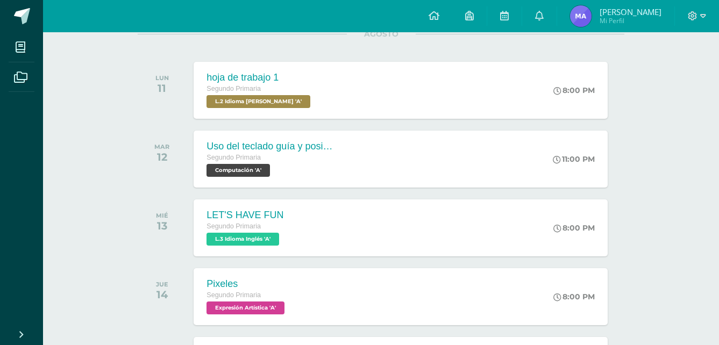
scroll to position [172, 0]
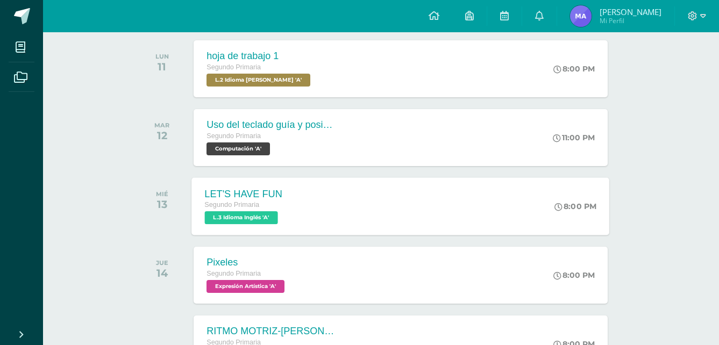
click at [324, 223] on div "LET'S HAVE FUN Segundo Primaria L.3 Idioma Inglés 'A' 8:00 PM LET'S HAVE FUN L.…" at bounding box center [401, 207] width 418 height 58
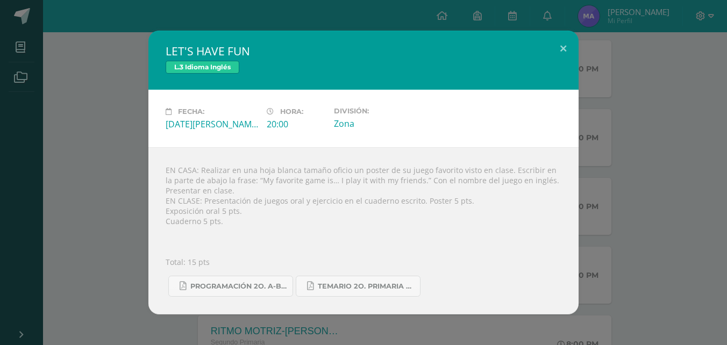
click at [706, 173] on div "LET'S HAVE FUN L.3 Idioma Inglés Fecha: Miércoles 13 de Agosto Hora: 20:00 Divi…" at bounding box center [363, 173] width 719 height 284
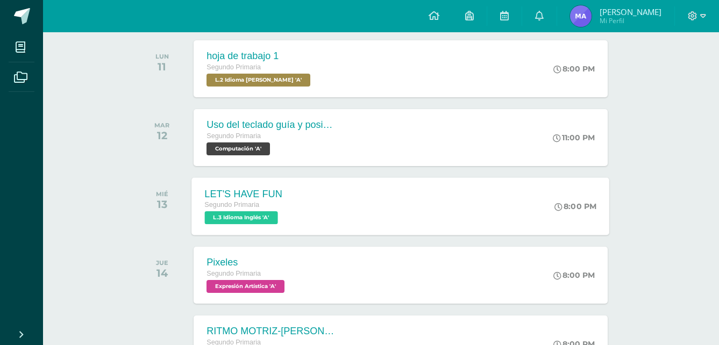
click at [415, 209] on div "LET'S HAVE FUN Segundo Primaria L.3 Idioma Inglés 'A' 8:00 PM LET'S HAVE FUN L.…" at bounding box center [401, 207] width 418 height 58
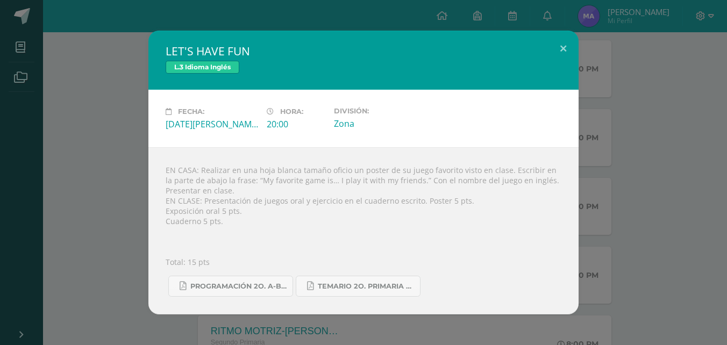
click at [642, 148] on div "LET'S HAVE FUN L.3 Idioma Inglés Fecha: Miércoles 13 de Agosto Hora: 20:00 Divi…" at bounding box center [363, 173] width 719 height 284
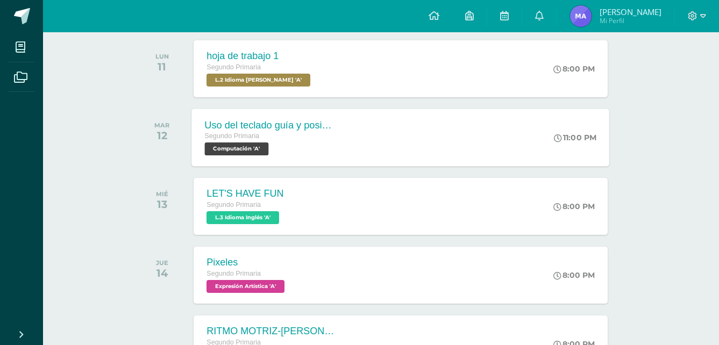
click at [392, 145] on div "Uso del teclado guía y posicionamiento de manos Tamaño de fuente Segundo Primar…" at bounding box center [401, 138] width 418 height 58
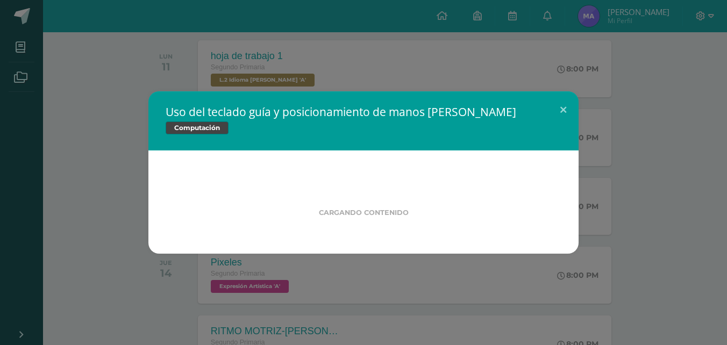
click at [131, 217] on div "Uso del teclado guía y posicionamiento de manos Tamaño de fuente Computación Ca…" at bounding box center [363, 172] width 719 height 162
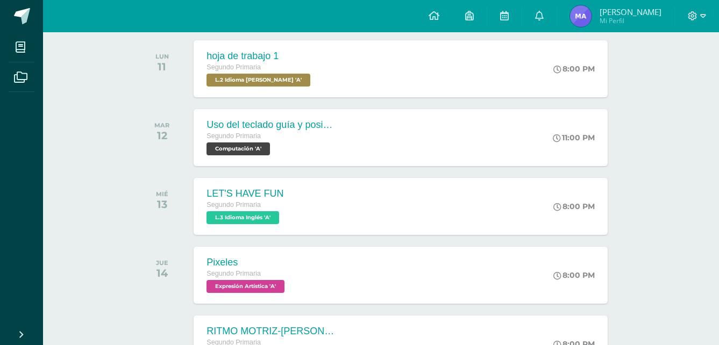
click at [252, 209] on span "Segundo Primaria" at bounding box center [234, 205] width 54 height 8
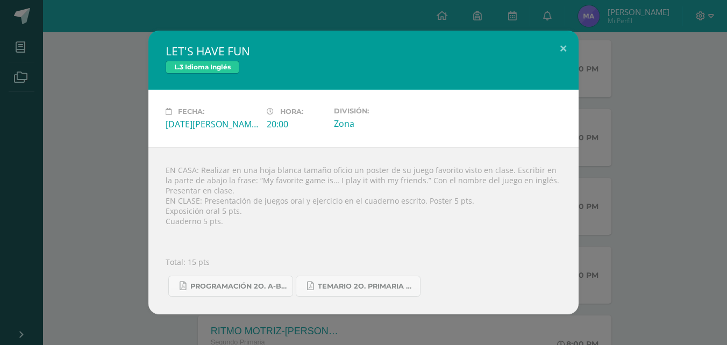
drag, startPoint x: 115, startPoint y: 139, endPoint x: 105, endPoint y: 199, distance: 61.0
click at [105, 199] on div "LET'S HAVE FUN L.3 Idioma Inglés Fecha: Miércoles 13 de Agosto Hora: 20:00 Divi…" at bounding box center [363, 173] width 719 height 284
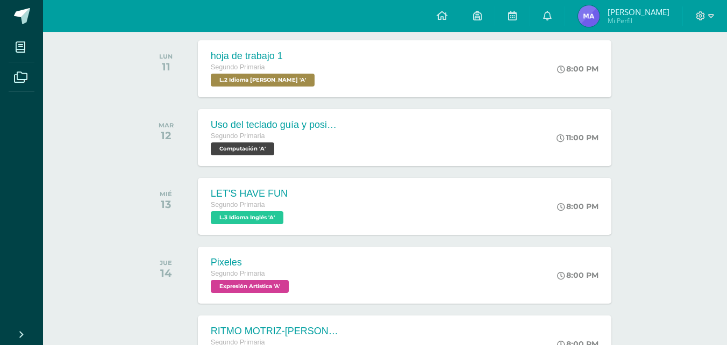
click at [105, 199] on div "LET'S HAVE FUN L.3 Idioma Inglés Fecha: Miércoles 13 de Agosto Hora: 20:00 Divi…" at bounding box center [363, 173] width 719 height 284
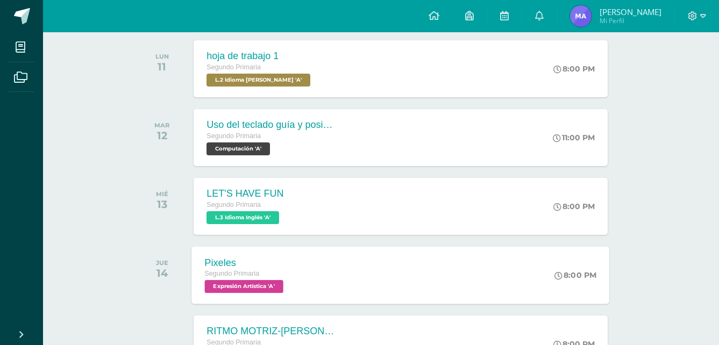
click at [230, 269] on div "Segundo Primaria" at bounding box center [246, 274] width 82 height 12
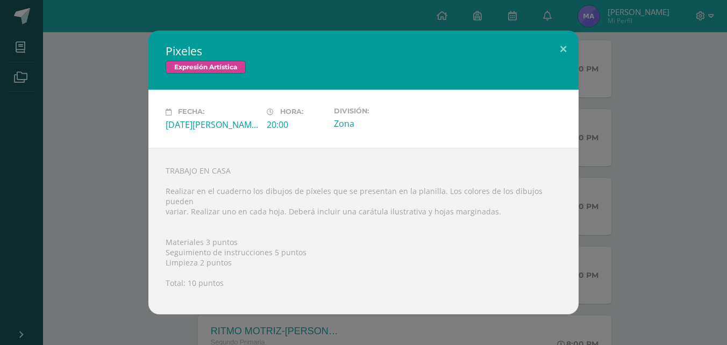
click at [600, 259] on div "Pixeles Expresión Artística Fecha: Jueves 14 de Agosto Hora: 20:00 División: Zo…" at bounding box center [363, 173] width 719 height 284
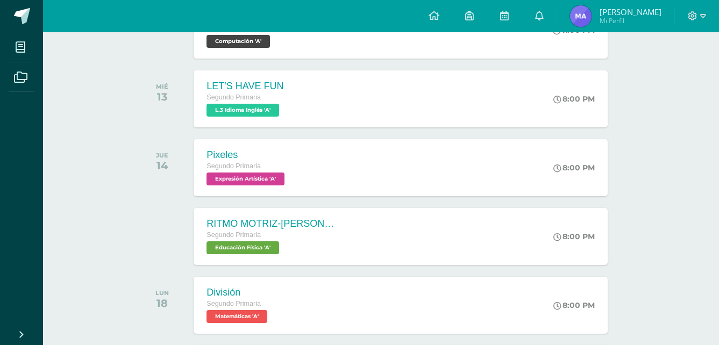
scroll to position [301, 0]
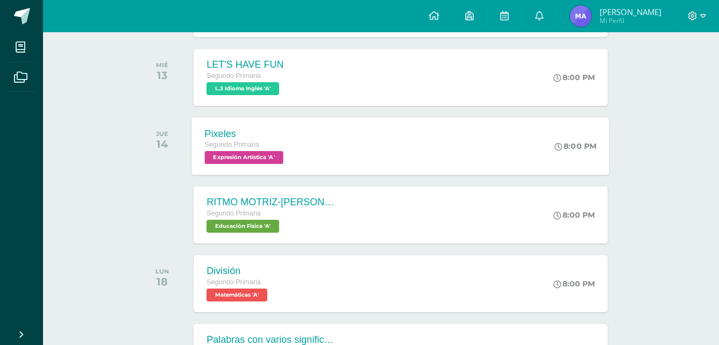
click at [472, 152] on div "Pixeles Segundo Primaria Expresión Artística 'A' 8:00 PM Pixeles Expresión Artí…" at bounding box center [401, 146] width 418 height 58
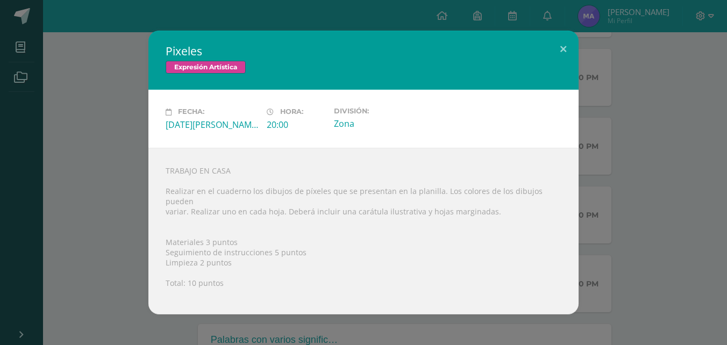
click at [157, 126] on div "Fecha: Jueves 14 de Agosto Hora: 20:00 División: Zona" at bounding box center [363, 119] width 430 height 58
click at [129, 129] on div "Pixeles Expresión Artística Fecha: Jueves 14 de Agosto Hora: 20:00 División: Zo…" at bounding box center [363, 173] width 719 height 284
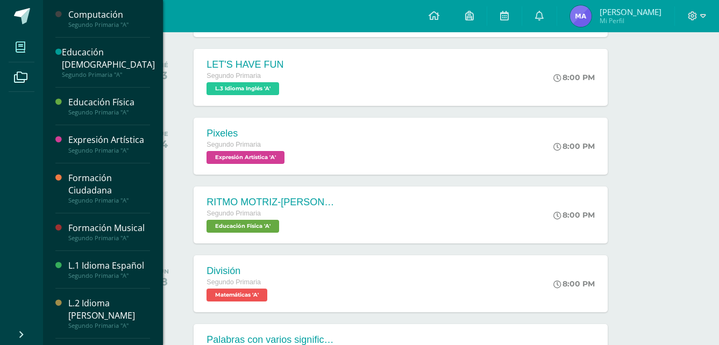
click at [26, 51] on span at bounding box center [21, 47] width 24 height 24
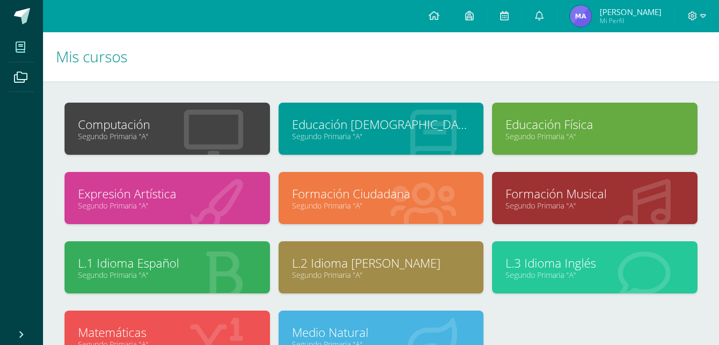
click at [244, 202] on link "Segundo Primaria "A"" at bounding box center [167, 206] width 179 height 10
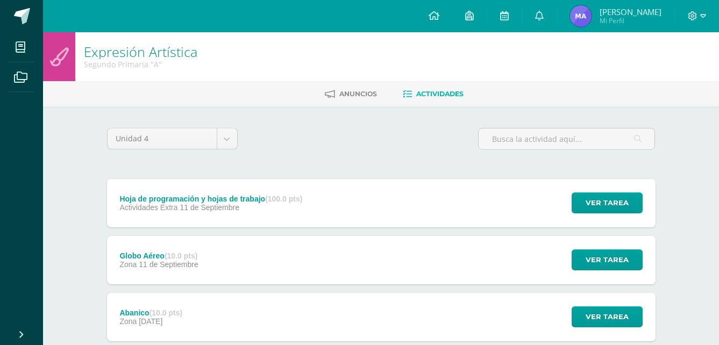
click at [244, 202] on div "Hoja de programación y hojas de trabajo (100.0 pts)" at bounding box center [210, 199] width 183 height 9
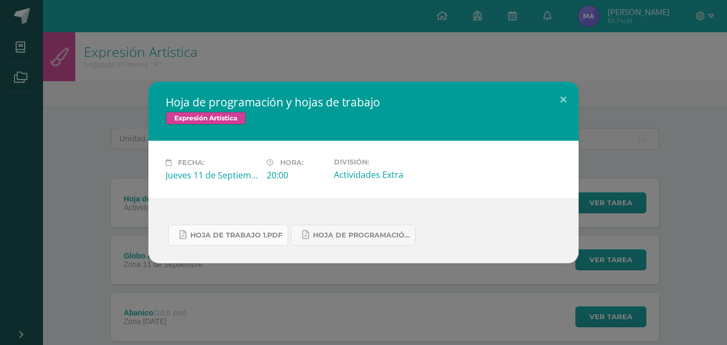
click at [238, 239] on span "Hoja de trabajo 1.pdf" at bounding box center [236, 235] width 92 height 9
click at [697, 219] on div "Hoja de programación y hojas de trabajo Expresión Artística Fecha: Jueves 11 de…" at bounding box center [363, 173] width 719 height 182
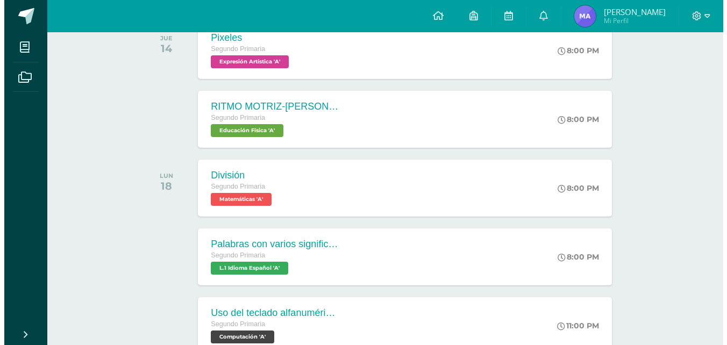
scroll to position [530, 0]
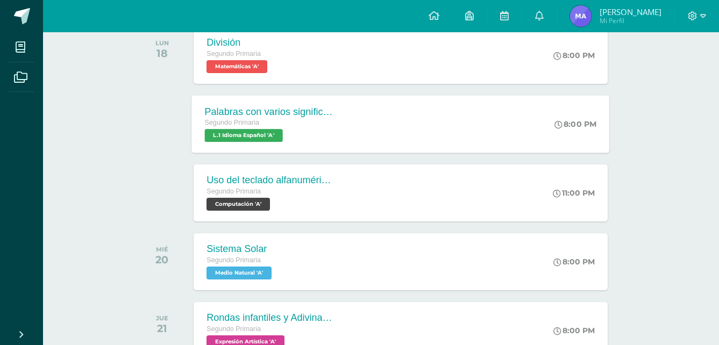
click at [338, 111] on div "Palabras con varios significados Segundo Primaria L.1 Idioma Español 'A'" at bounding box center [270, 124] width 157 height 58
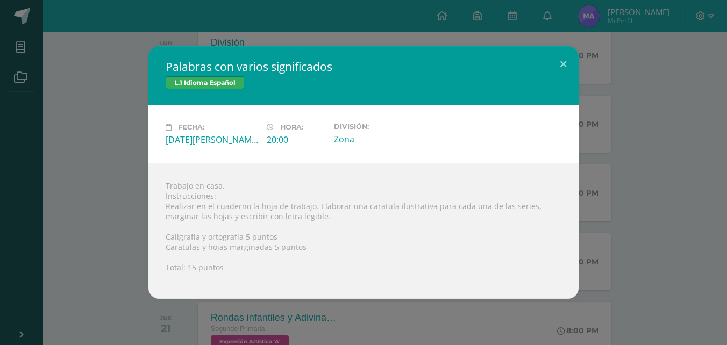
click at [709, 145] on div "Palabras con varios significados L.1 Idioma Español Fecha: Martes 19 de Agosto …" at bounding box center [363, 172] width 719 height 253
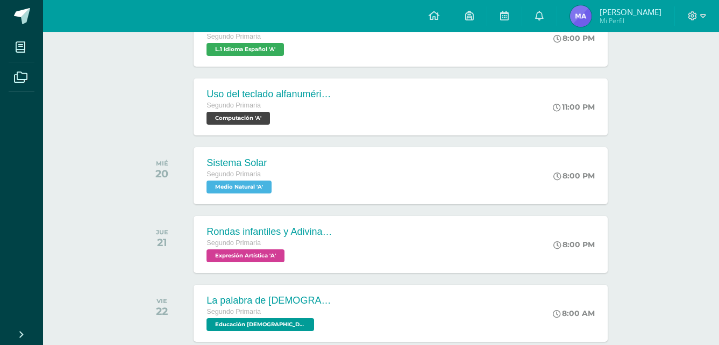
scroll to position [594, 0]
